Goal: Task Accomplishment & Management: Use online tool/utility

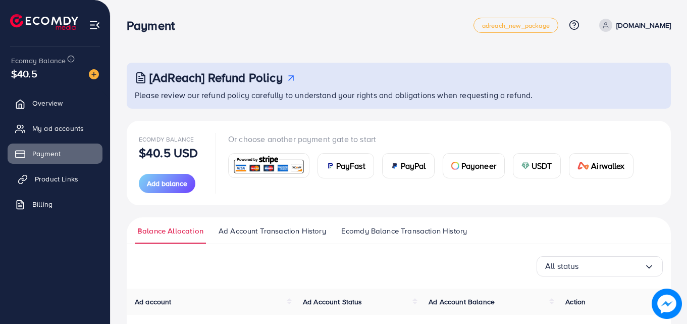
click at [33, 175] on link "Product Links" at bounding box center [55, 179] width 95 height 20
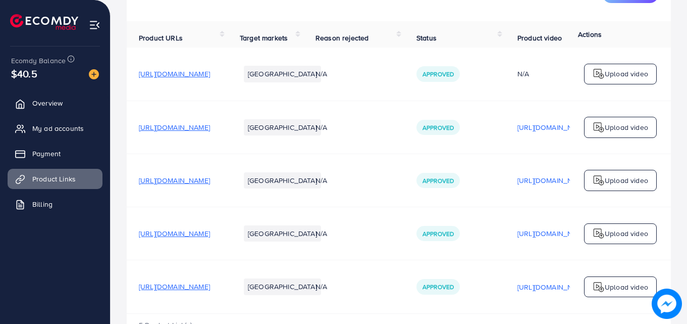
scroll to position [105, 0]
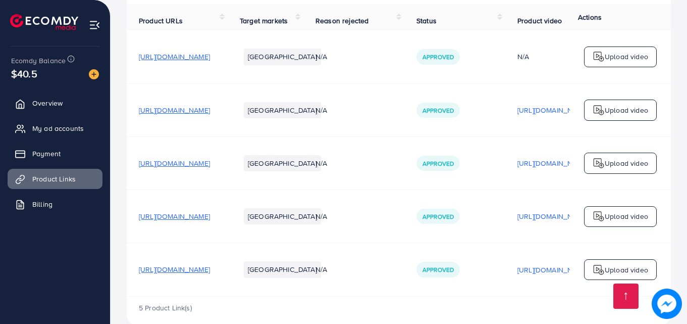
click at [206, 221] on span "[URL][DOMAIN_NAME]" at bounding box center [174, 216] width 71 height 10
click at [33, 150] on link "Payment" at bounding box center [55, 153] width 95 height 20
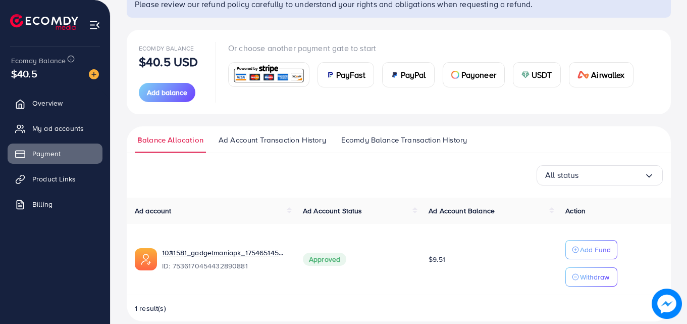
scroll to position [105, 0]
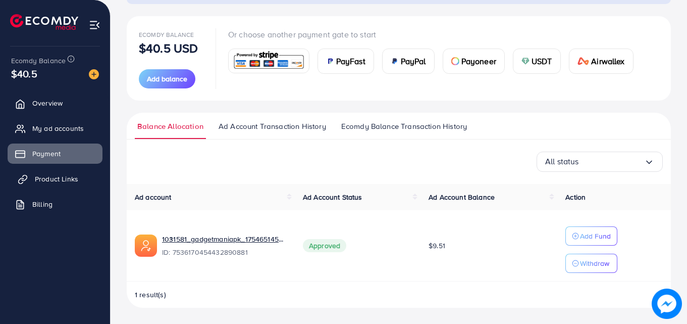
click at [59, 182] on span "Product Links" at bounding box center [56, 179] width 43 height 10
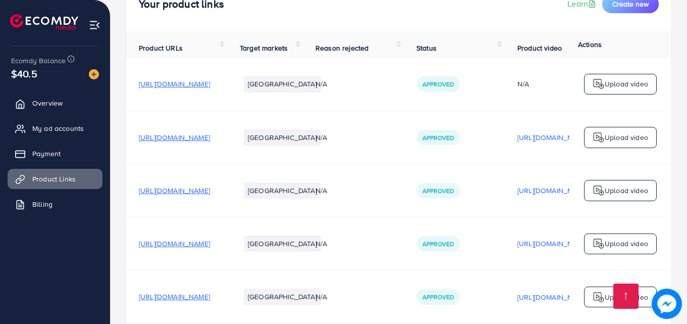
scroll to position [129, 0]
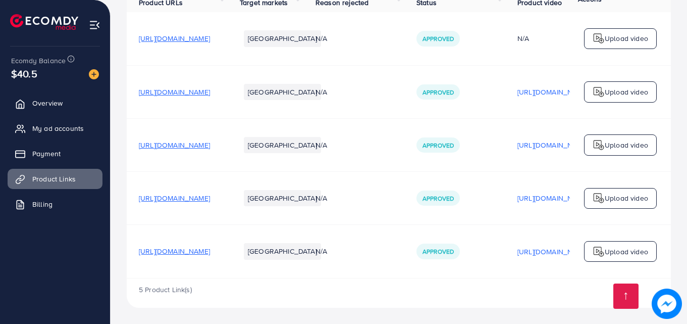
click at [210, 248] on span "[URL][DOMAIN_NAME]" at bounding box center [174, 251] width 71 height 10
click at [210, 252] on span "[URL][DOMAIN_NAME]" at bounding box center [174, 251] width 71 height 10
